Goal: Obtain resource: Download file/media

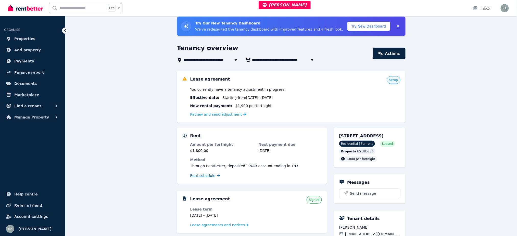
scroll to position [34, 0]
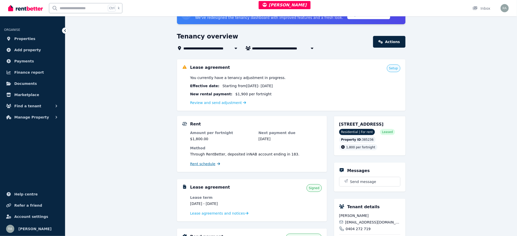
click at [197, 163] on span "Rent schedule" at bounding box center [202, 163] width 25 height 5
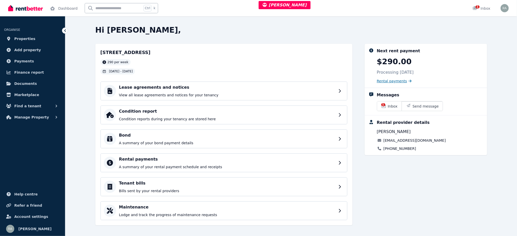
drag, startPoint x: 399, startPoint y: 81, endPoint x: 394, endPoint y: 81, distance: 5.1
click at [399, 81] on span "Rental payments" at bounding box center [392, 81] width 30 height 5
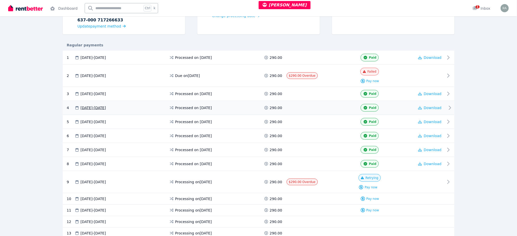
scroll to position [90, 0]
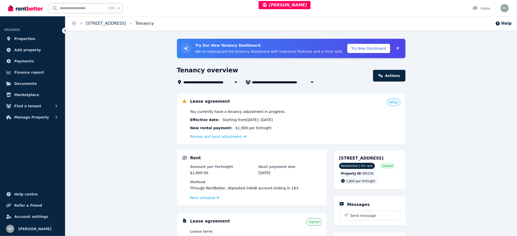
click at [116, 24] on link "[STREET_ADDRESS]" at bounding box center [106, 23] width 41 height 5
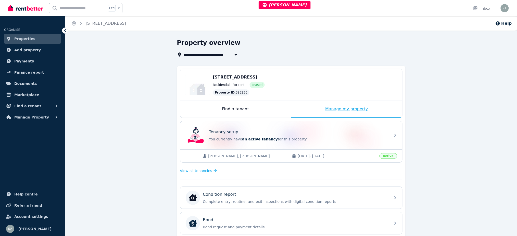
click at [303, 108] on div "Manage my property" at bounding box center [346, 109] width 111 height 17
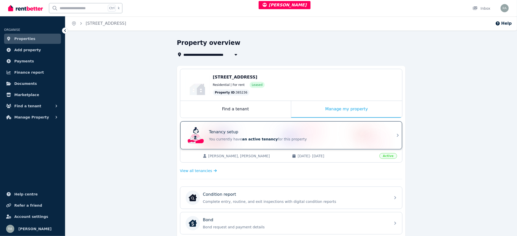
click at [305, 134] on div "Tenancy setup" at bounding box center [298, 132] width 178 height 6
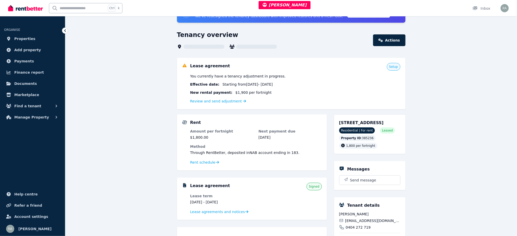
scroll to position [68, 0]
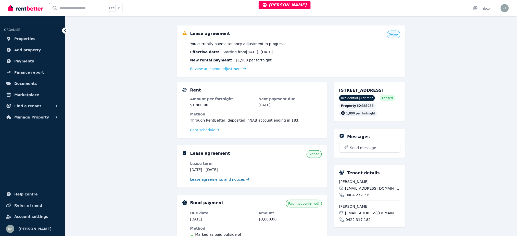
click at [211, 177] on span "Lease agreements and notices" at bounding box center [217, 179] width 55 height 5
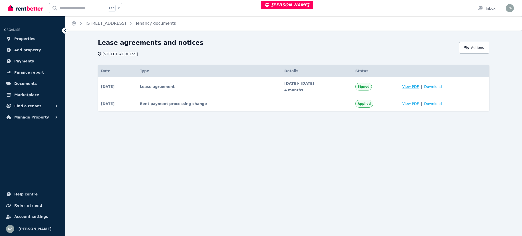
click at [419, 86] on span "View PDF" at bounding box center [410, 86] width 17 height 5
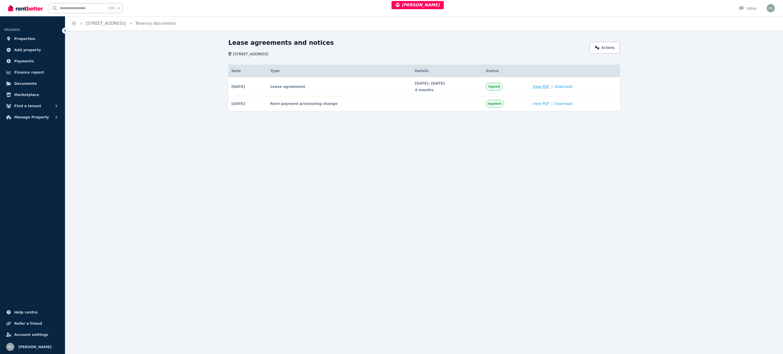
click at [522, 86] on span "View PDF" at bounding box center [541, 86] width 17 height 5
